Goal: Information Seeking & Learning: Find specific fact

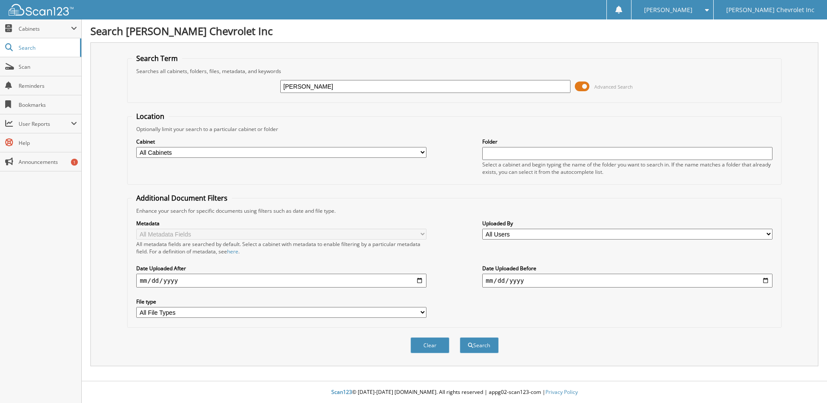
type input "[PERSON_NAME]"
click at [460, 337] on button "Search" at bounding box center [479, 345] width 39 height 16
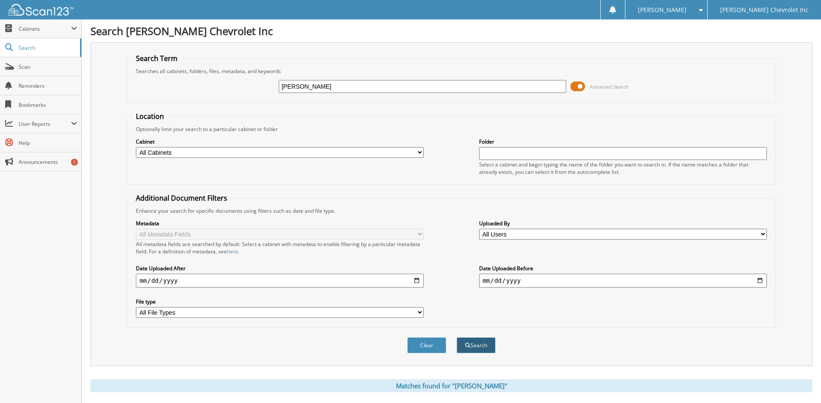
click at [477, 343] on button "Search" at bounding box center [475, 345] width 39 height 16
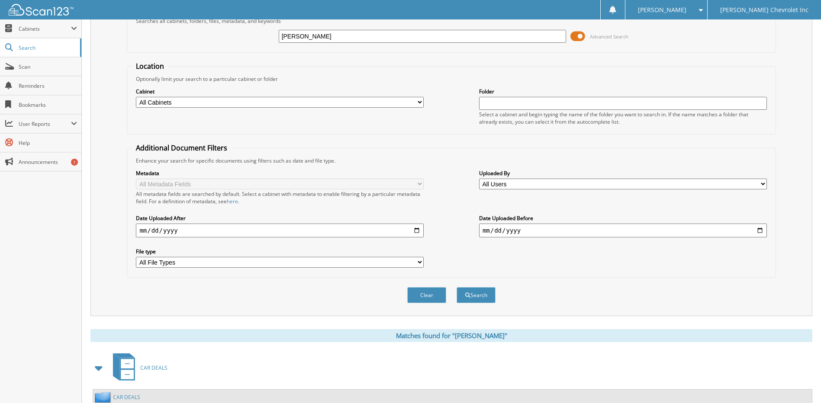
scroll to position [303, 0]
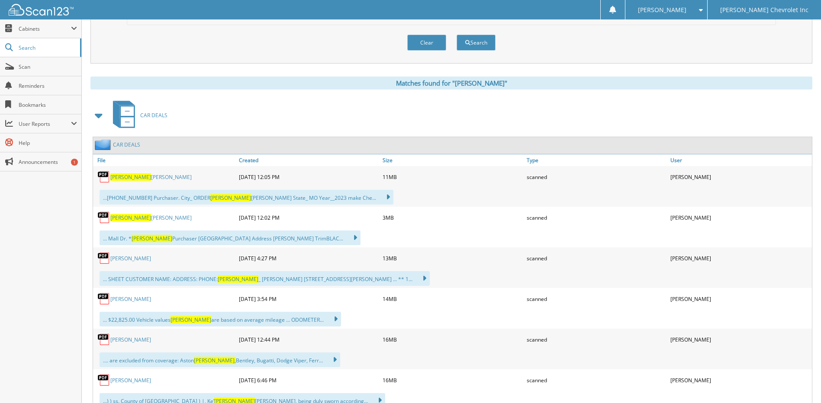
click at [130, 178] on link "Shawn Martin" at bounding box center [150, 176] width 81 height 7
